Goal: Check status

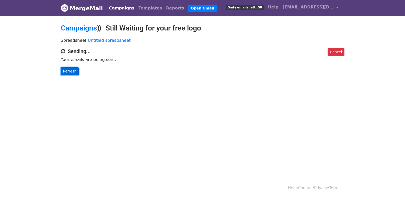
click at [71, 67] on link "Refresh" at bounding box center [70, 71] width 18 height 8
click at [66, 75] on body "MergeMail Campaigns Templates Reports Open Gmail Daily emails left: 50 Help [EM…" at bounding box center [202, 48] width 405 height 96
click at [68, 72] on link "Refresh" at bounding box center [70, 71] width 18 height 8
click at [75, 70] on link "Refresh" at bounding box center [70, 71] width 18 height 8
